Goal: Find contact information: Find contact information

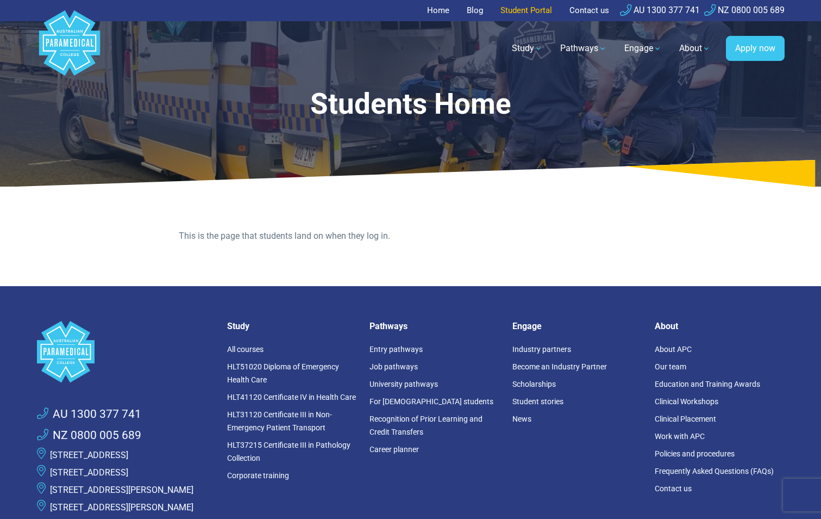
click at [522, 11] on link "Student Portal" at bounding box center [526, 10] width 65 height 21
click at [194, 305] on div ".logo-block-c1{fill:#3CC5EE;} .logo-block-c2{fill:#FFF;} AU 1300 377 741 NZ 080…" at bounding box center [410, 405] width 761 height 238
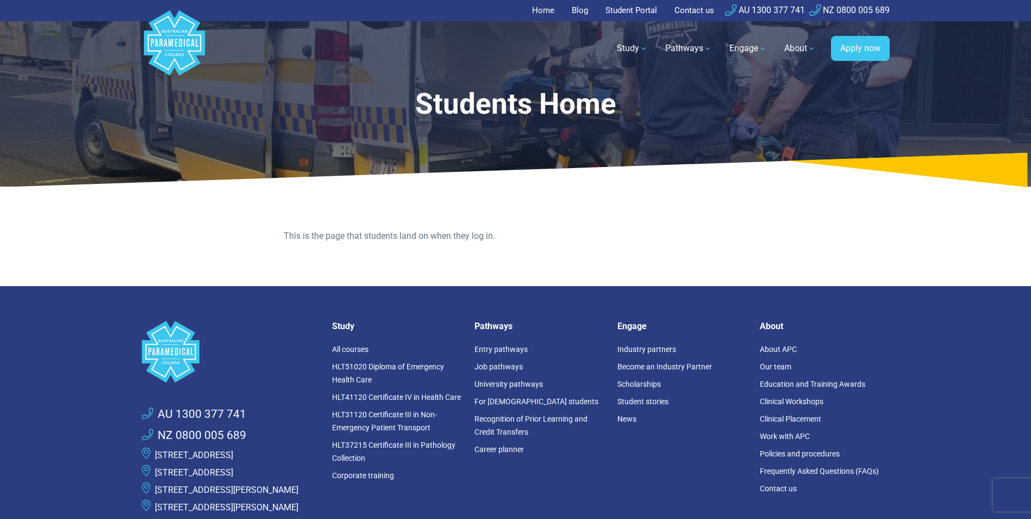
click at [638, 10] on link "Student Portal" at bounding box center [631, 10] width 65 height 21
click at [637, 9] on link "Student Portal" at bounding box center [631, 10] width 65 height 21
click at [626, 8] on link "Student Portal" at bounding box center [631, 10] width 65 height 21
click at [622, 4] on link "Student Portal" at bounding box center [631, 10] width 65 height 21
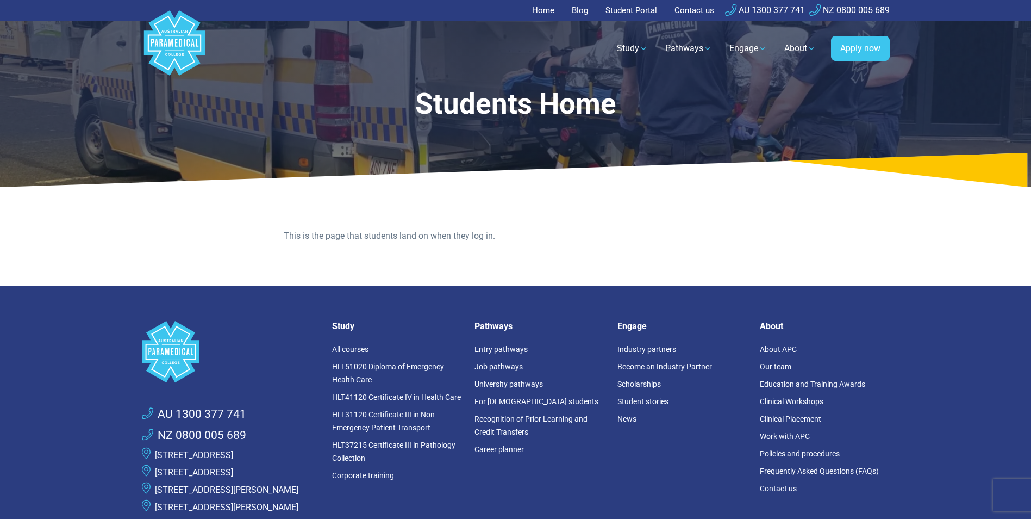
click at [638, 10] on link "Student Portal" at bounding box center [631, 10] width 65 height 21
click at [636, 7] on link "Student Portal" at bounding box center [631, 10] width 65 height 21
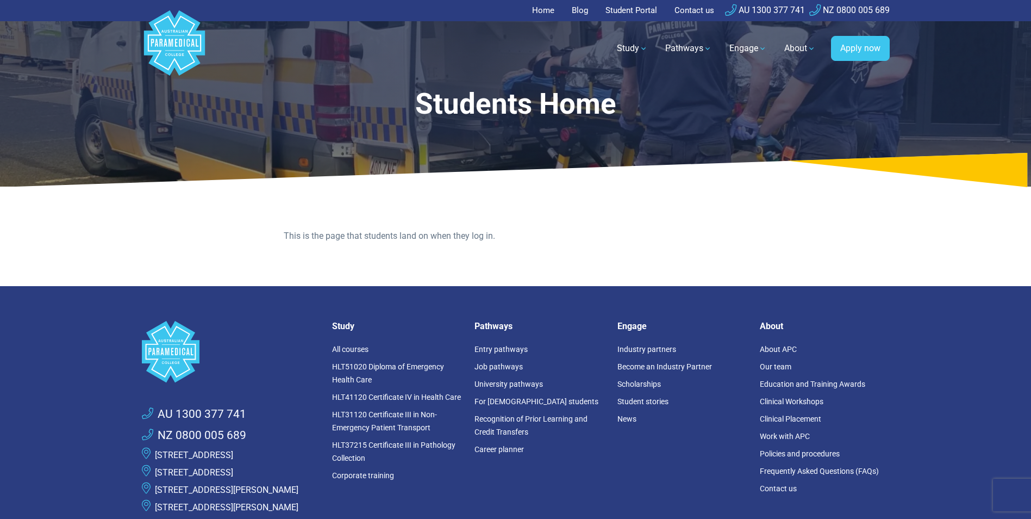
click at [636, 7] on link "Student Portal" at bounding box center [631, 10] width 65 height 21
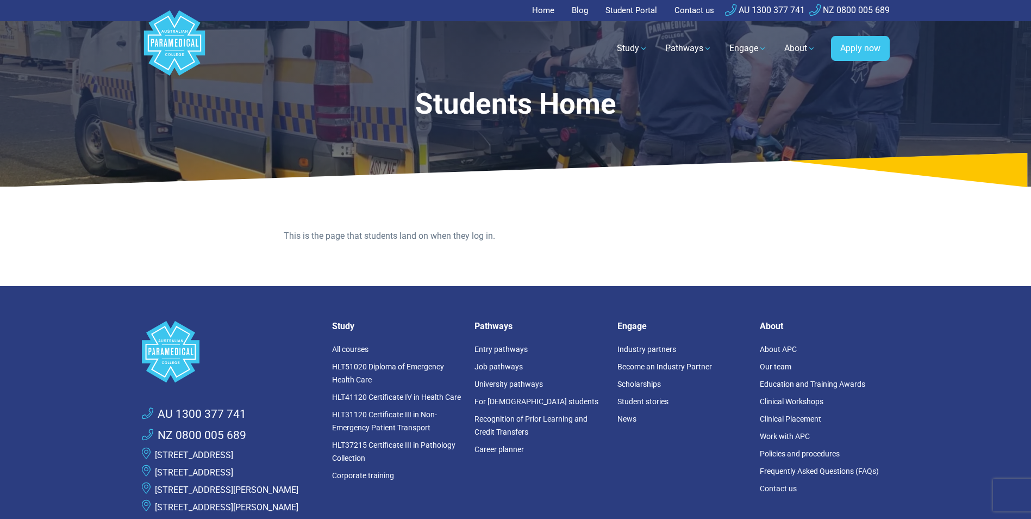
click at [636, 7] on link "Student Portal" at bounding box center [631, 10] width 65 height 21
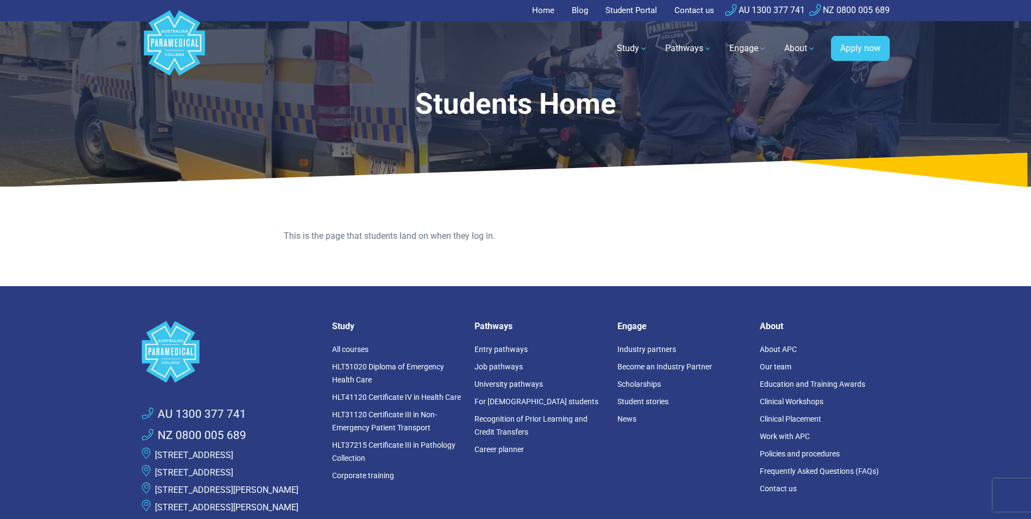
click at [636, 7] on link "Student Portal" at bounding box center [631, 10] width 65 height 21
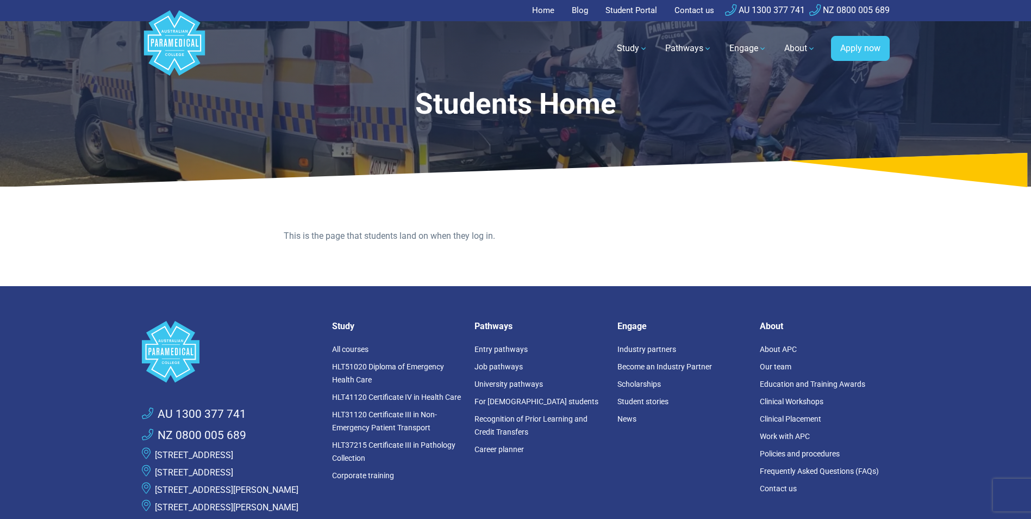
click at [636, 7] on link "Student Portal" at bounding box center [631, 10] width 65 height 21
click at [636, 8] on link "Student Portal" at bounding box center [631, 10] width 65 height 21
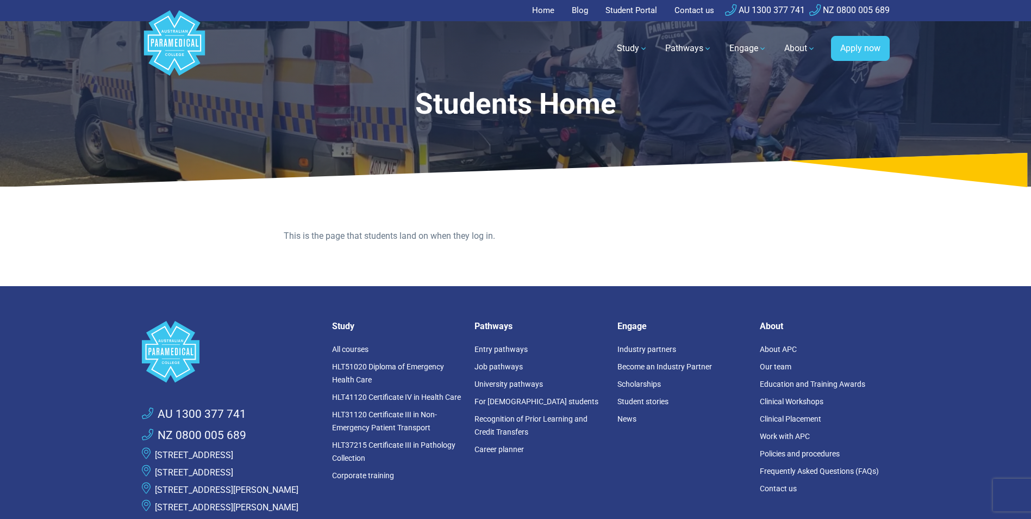
click at [636, 8] on link "Student Portal" at bounding box center [631, 10] width 65 height 21
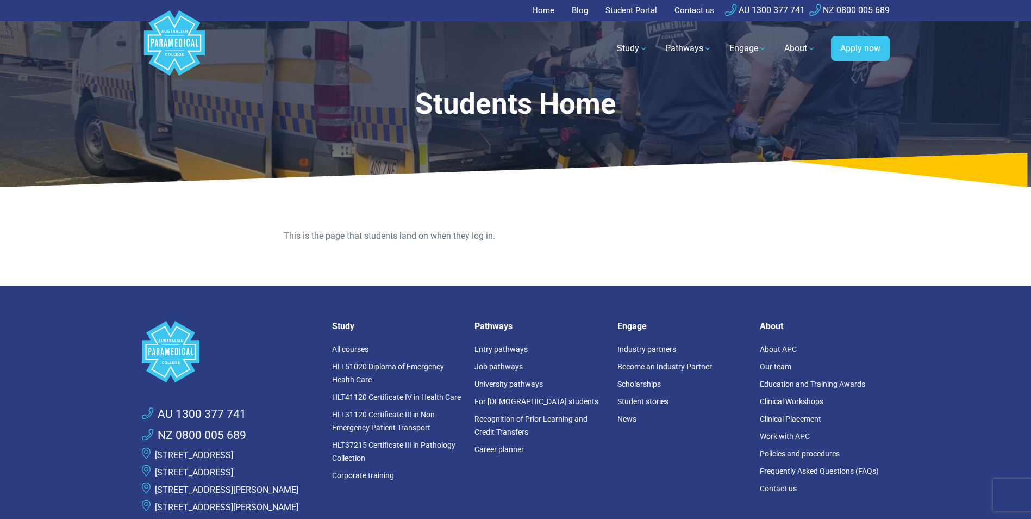
click at [636, 9] on link "Student Portal" at bounding box center [631, 10] width 65 height 21
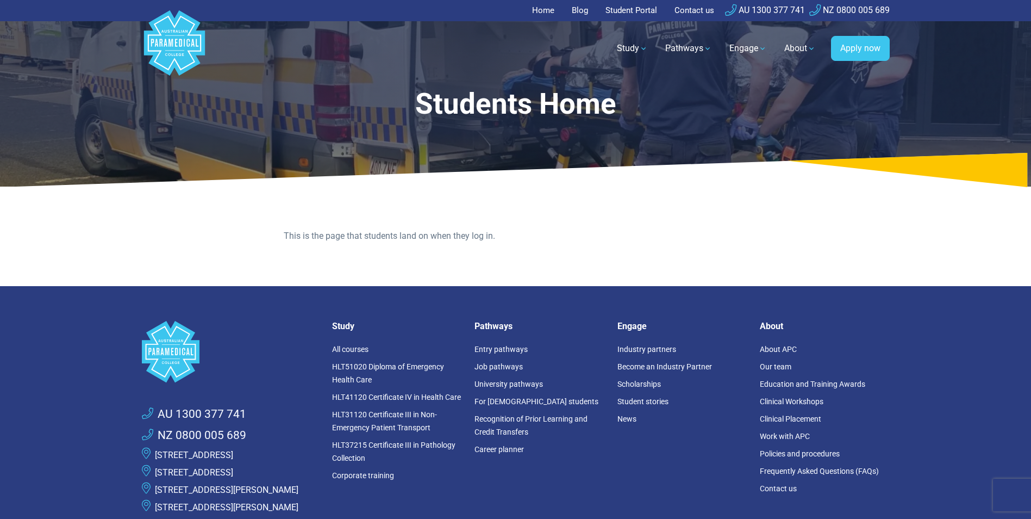
click at [636, 9] on link "Student Portal" at bounding box center [631, 10] width 65 height 21
click at [636, 10] on link "Student Portal" at bounding box center [631, 10] width 65 height 21
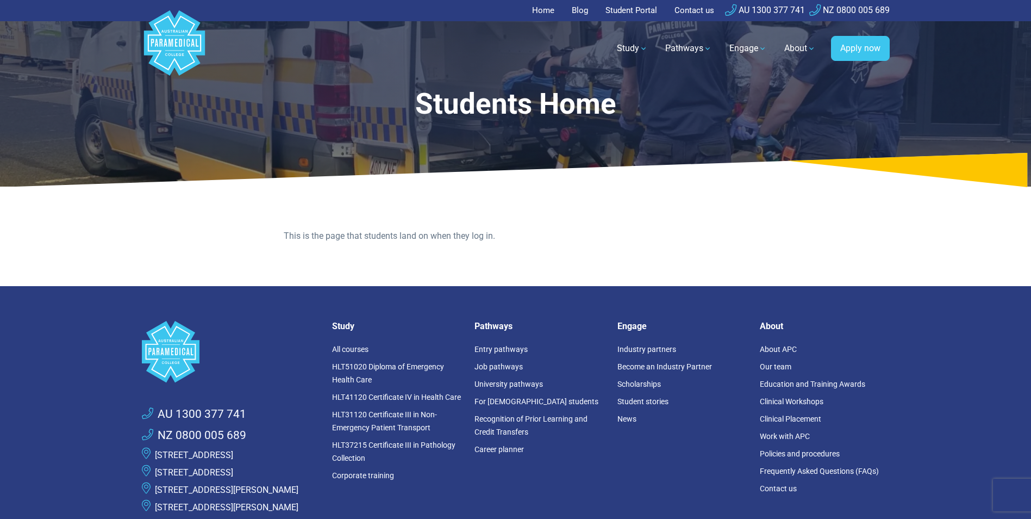
click at [636, 10] on link "Student Portal" at bounding box center [631, 10] width 65 height 21
click at [636, 11] on link "Student Portal" at bounding box center [631, 10] width 65 height 21
click at [623, 11] on link "Student Portal" at bounding box center [631, 10] width 65 height 21
drag, startPoint x: 619, startPoint y: 5, endPoint x: 611, endPoint y: 10, distance: 9.8
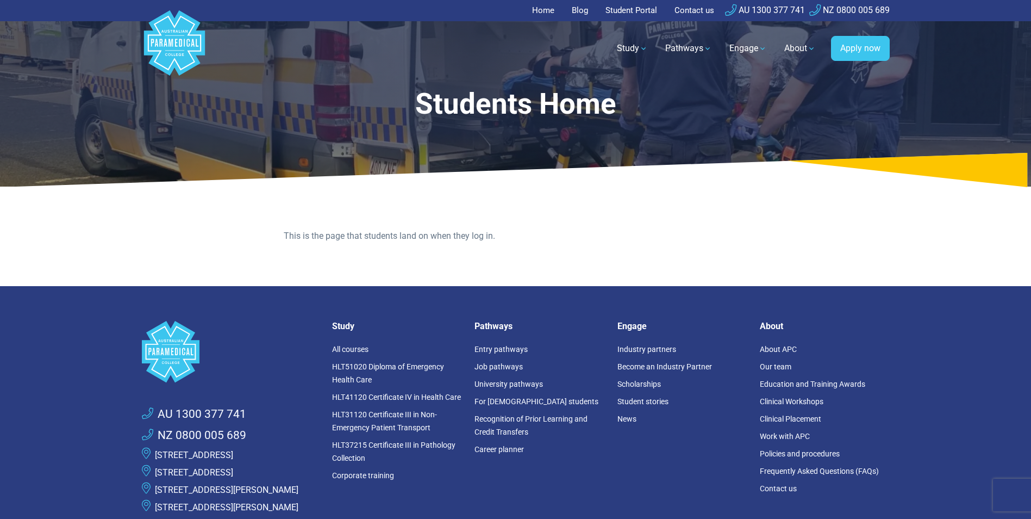
click at [611, 10] on link "Student Portal" at bounding box center [631, 10] width 65 height 21
click at [633, 8] on link "Student Portal" at bounding box center [631, 10] width 65 height 21
click at [627, 8] on link "Student Portal" at bounding box center [631, 10] width 65 height 21
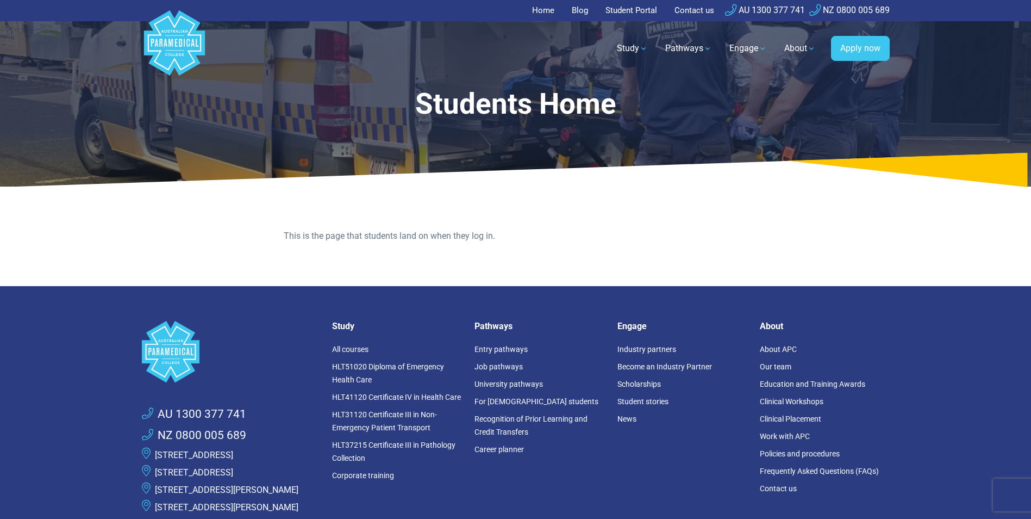
click at [626, 7] on link "Student Portal" at bounding box center [631, 10] width 65 height 21
click at [640, 16] on link "Student Portal" at bounding box center [631, 10] width 65 height 21
click at [632, 11] on link "Student Portal" at bounding box center [631, 10] width 65 height 21
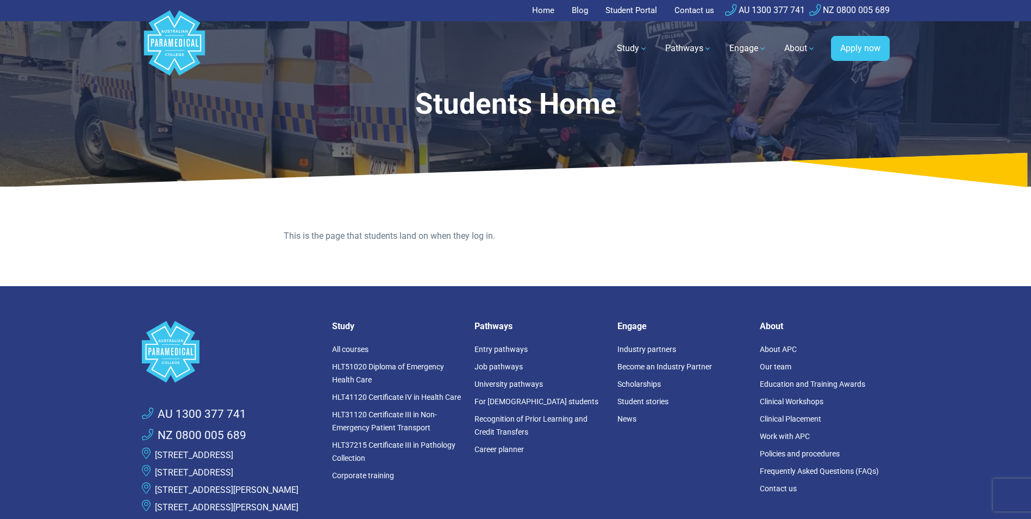
click at [632, 11] on link "Student Portal" at bounding box center [631, 10] width 65 height 21
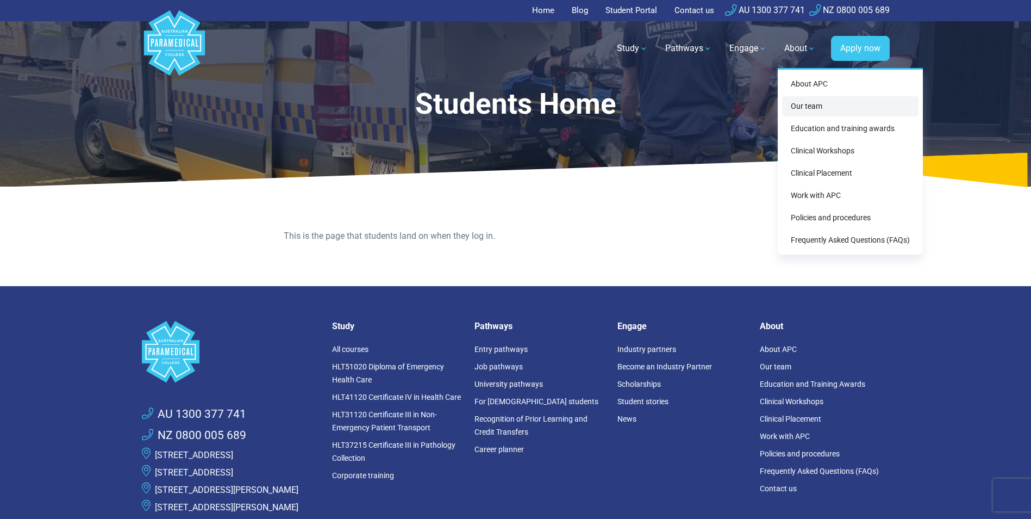
click at [805, 105] on link "Our team" at bounding box center [850, 106] width 136 height 20
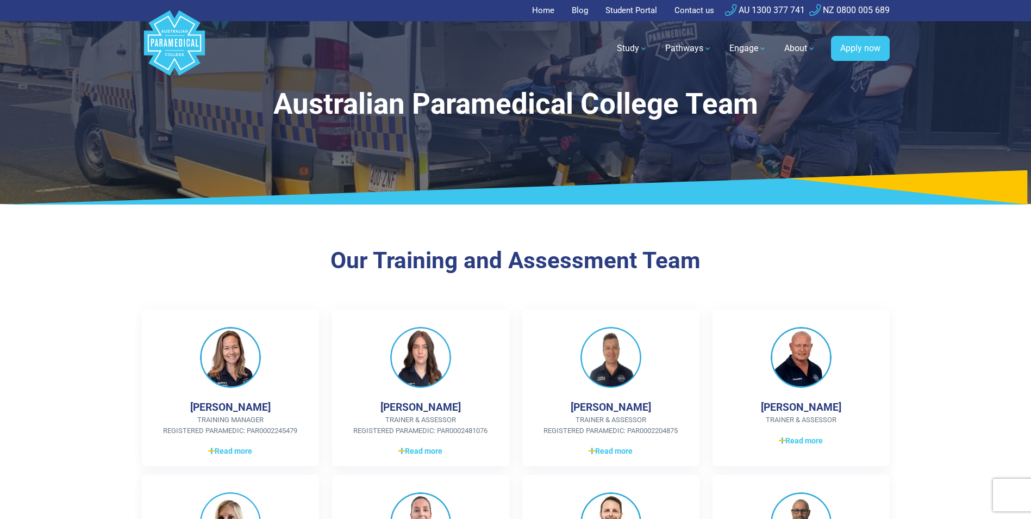
click at [542, 10] on link "Home" at bounding box center [546, 10] width 29 height 21
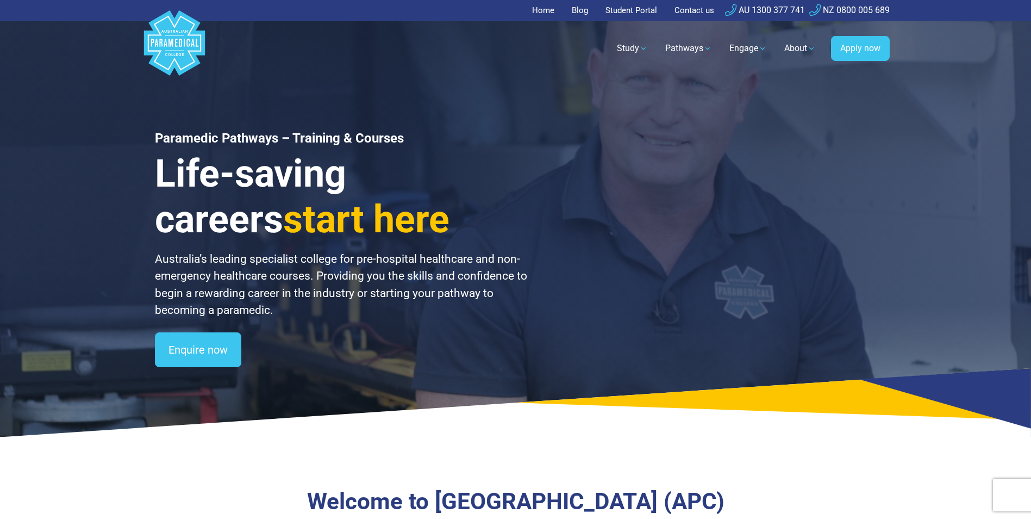
click at [625, 2] on link "Student Portal" at bounding box center [631, 10] width 65 height 21
click at [646, 4] on link "Student Portal" at bounding box center [631, 10] width 65 height 21
click at [631, 4] on link "Student Portal" at bounding box center [631, 10] width 65 height 21
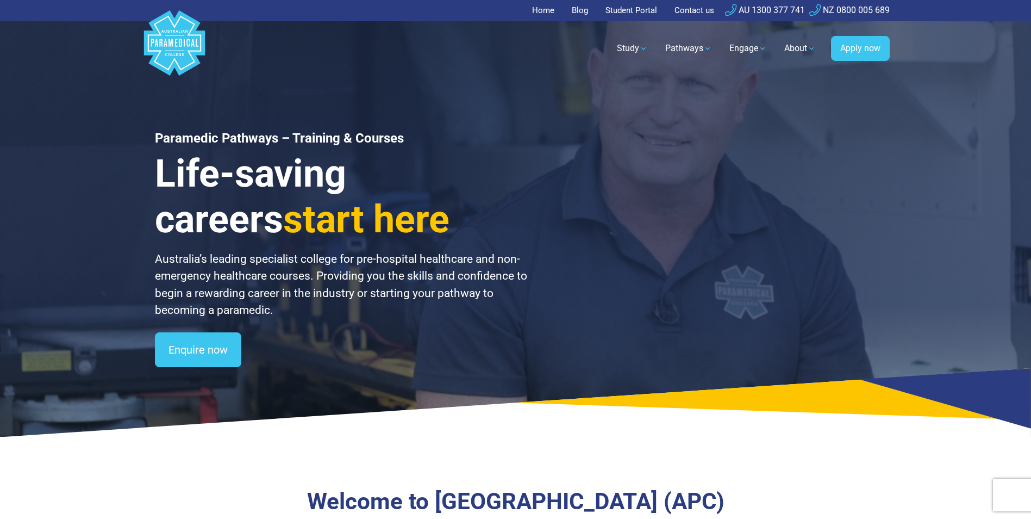
click at [631, 4] on link "Student Portal" at bounding box center [631, 10] width 65 height 21
click at [695, 6] on link "Contact us" at bounding box center [694, 10] width 53 height 21
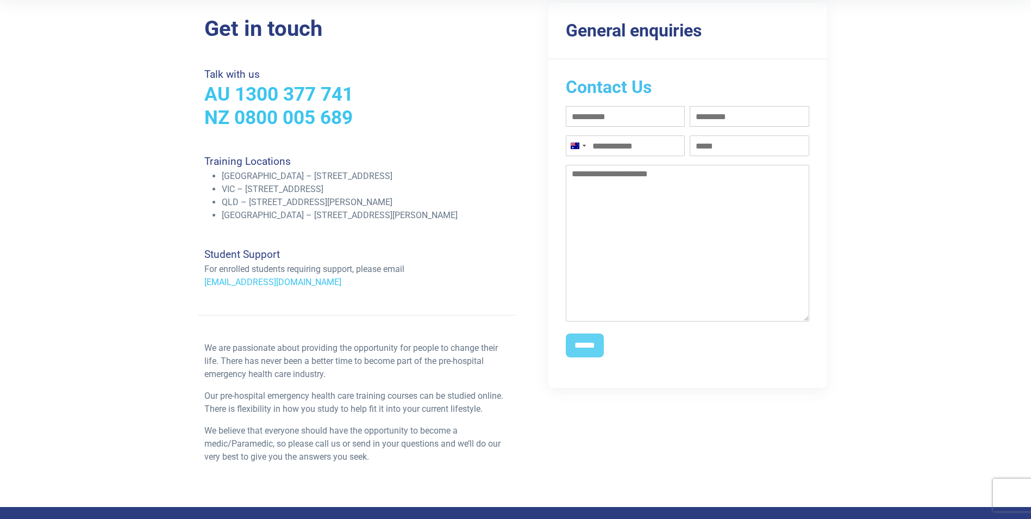
scroll to position [217, 0]
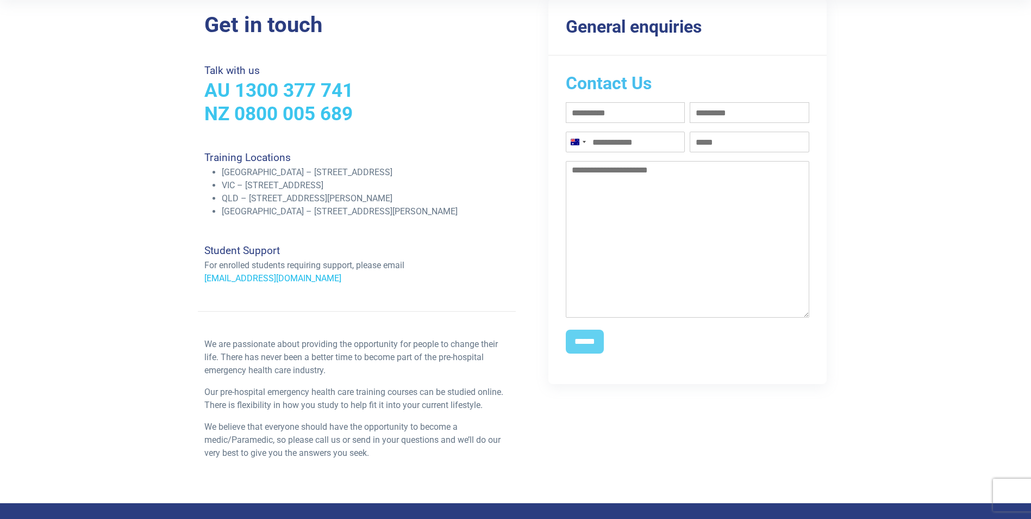
click at [277, 278] on link "support@apcollege.edu.au" at bounding box center [272, 278] width 137 height 10
click at [264, 276] on link "support@apcollege.edu.au" at bounding box center [272, 278] width 137 height 10
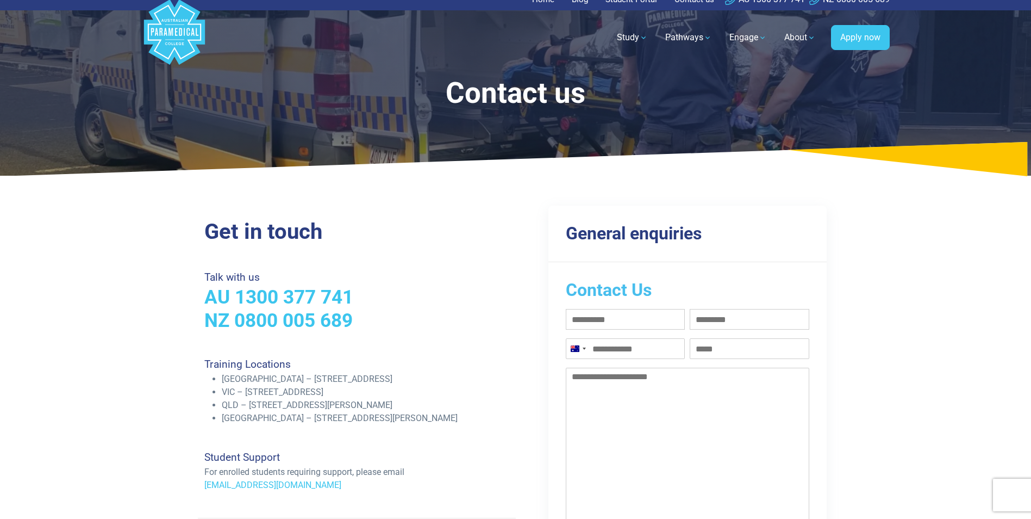
scroll to position [0, 0]
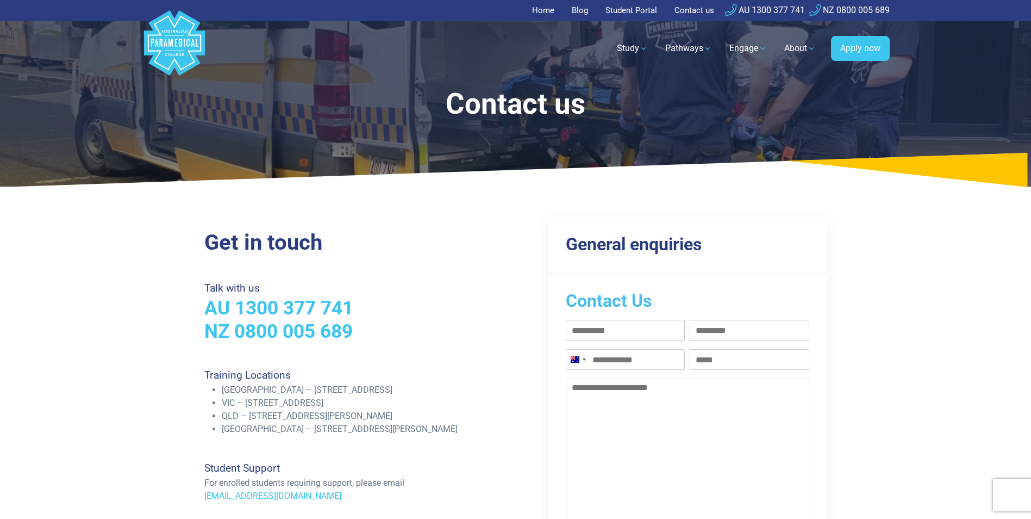
click at [623, 9] on link "Student Portal" at bounding box center [631, 10] width 65 height 21
